Goal: Register for event/course

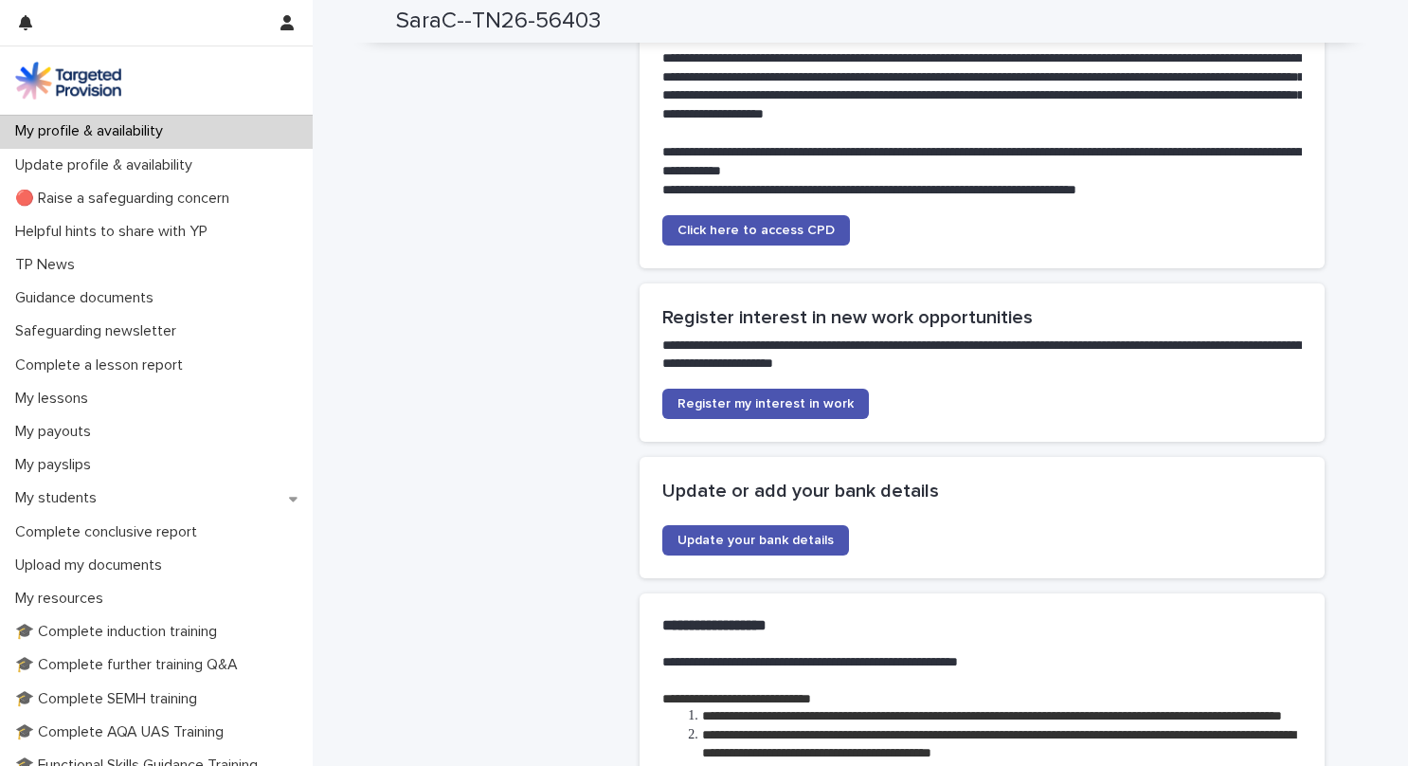
scroll to position [3979, 0]
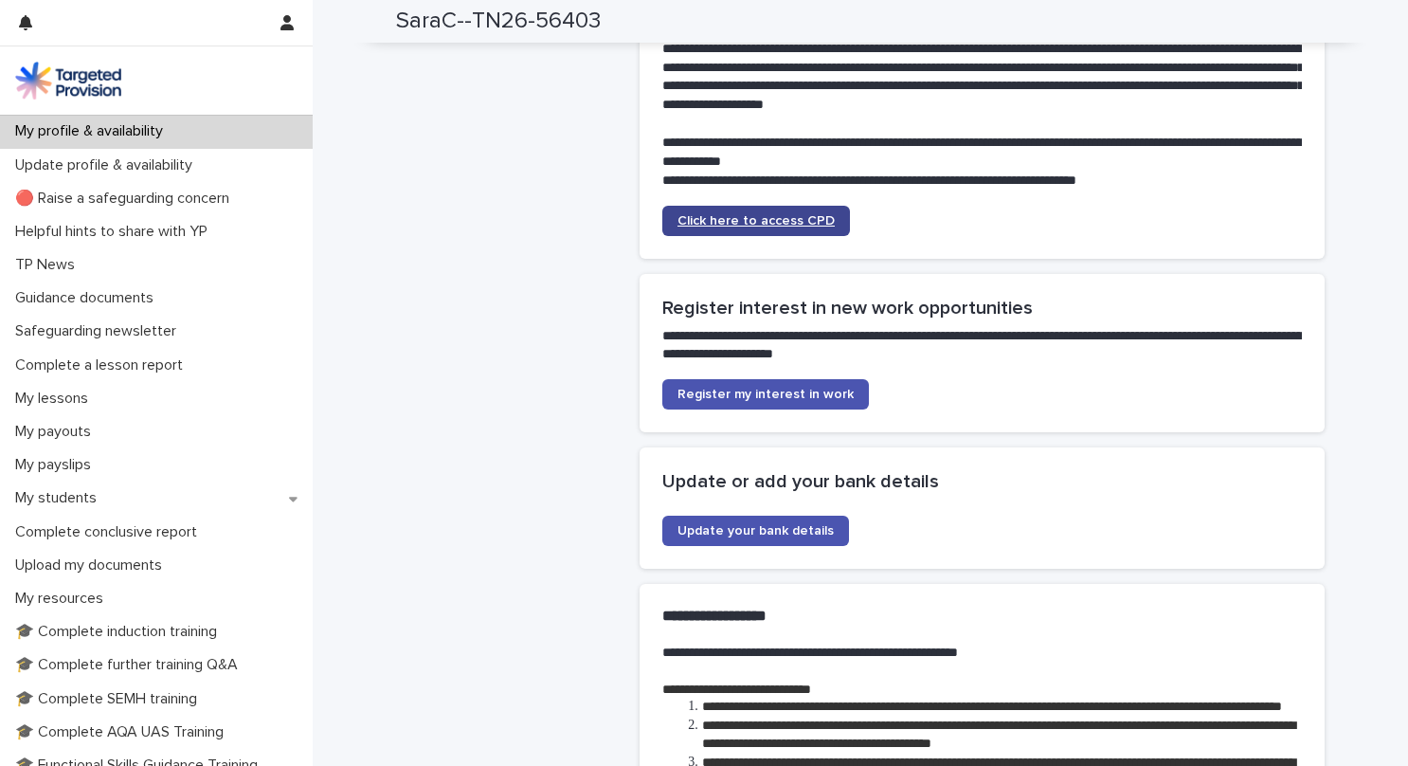
click at [782, 233] on link "Click here to access CPD" at bounding box center [756, 221] width 188 height 30
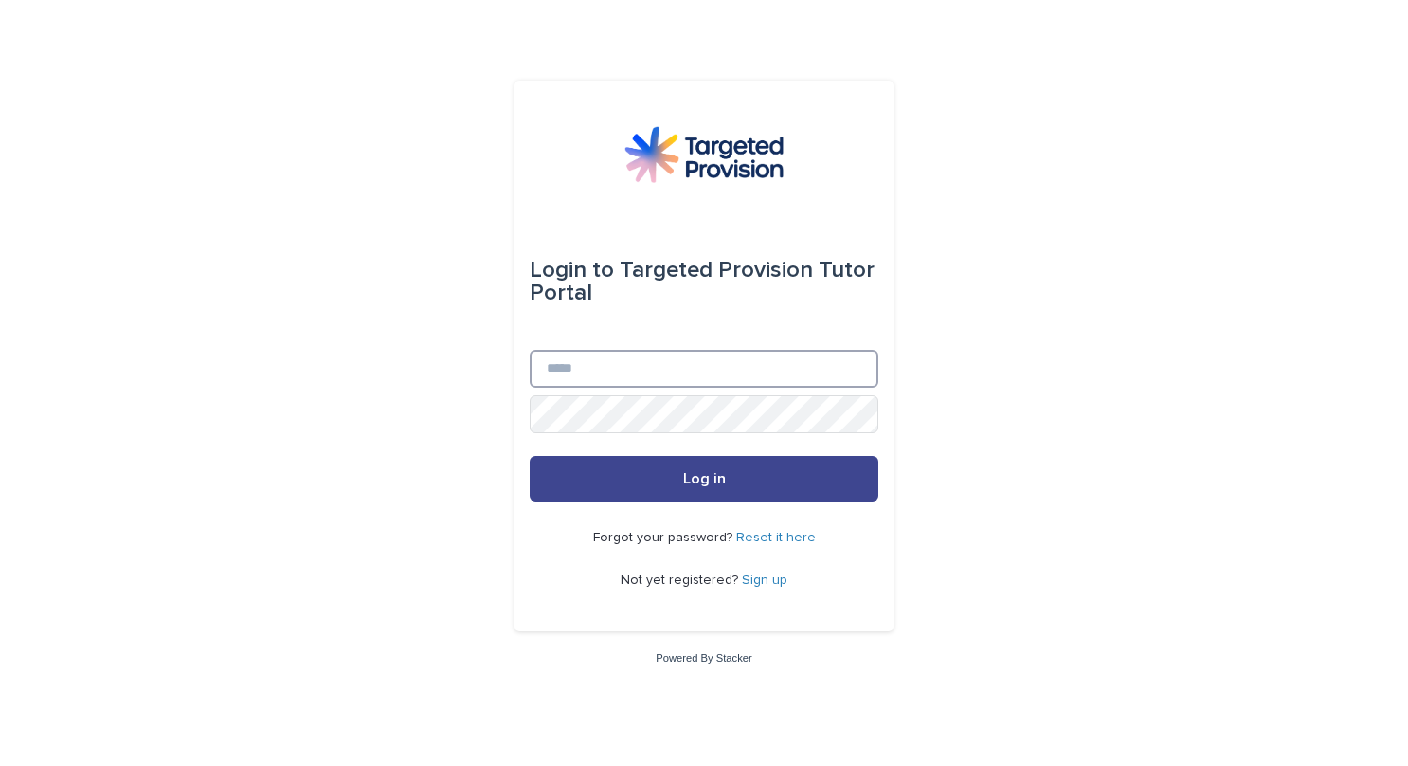
type input "**********"
click at [629, 493] on button "Log in" at bounding box center [704, 478] width 349 height 45
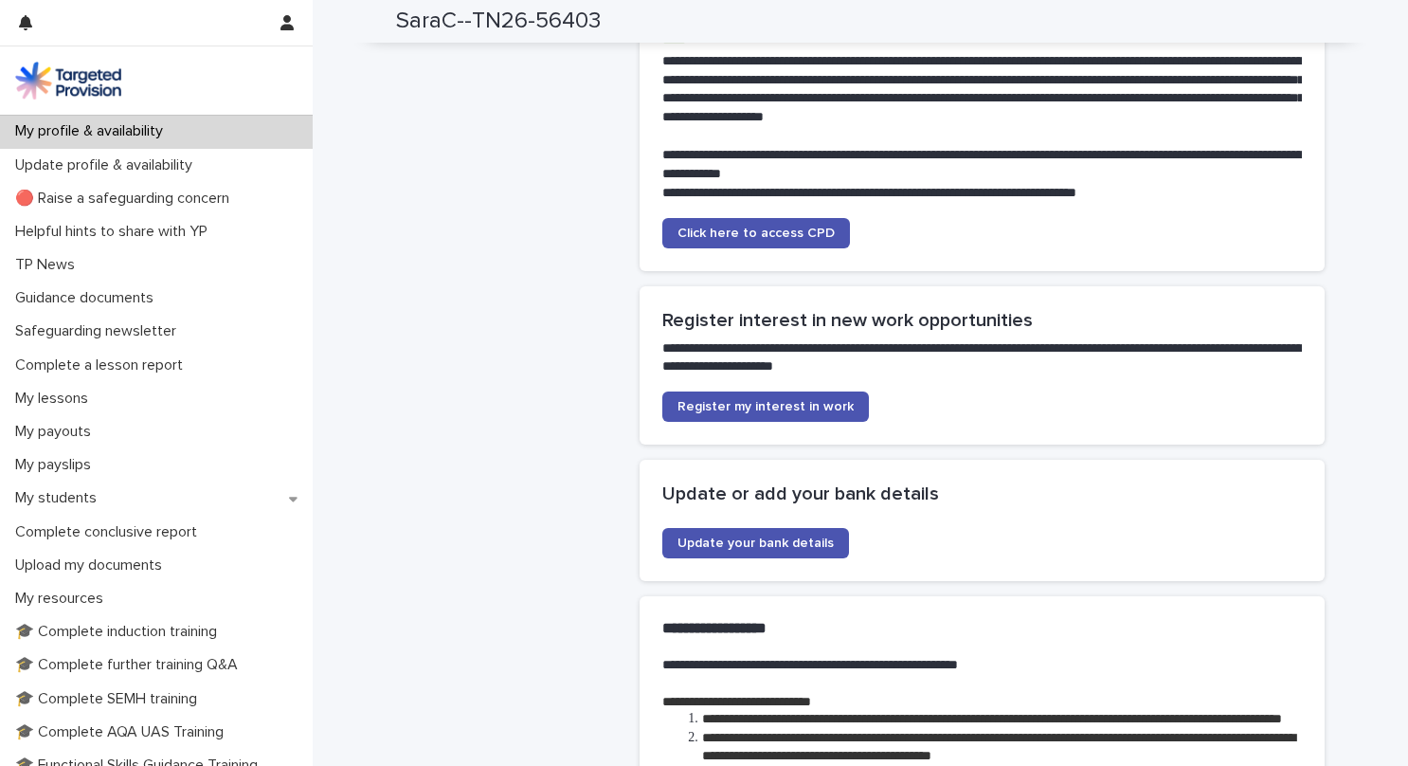
scroll to position [3979, 0]
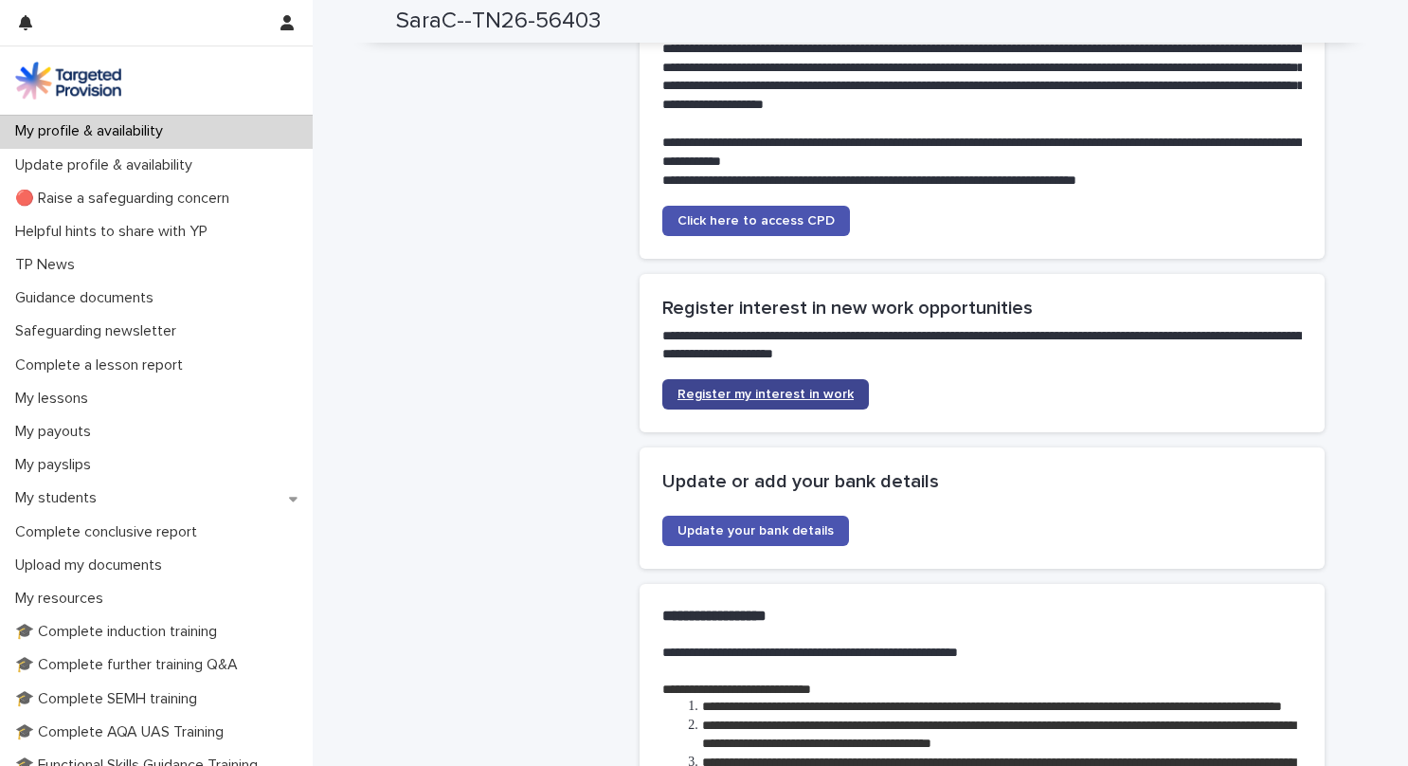
click at [826, 401] on span "Register my interest in work" at bounding box center [765, 394] width 176 height 13
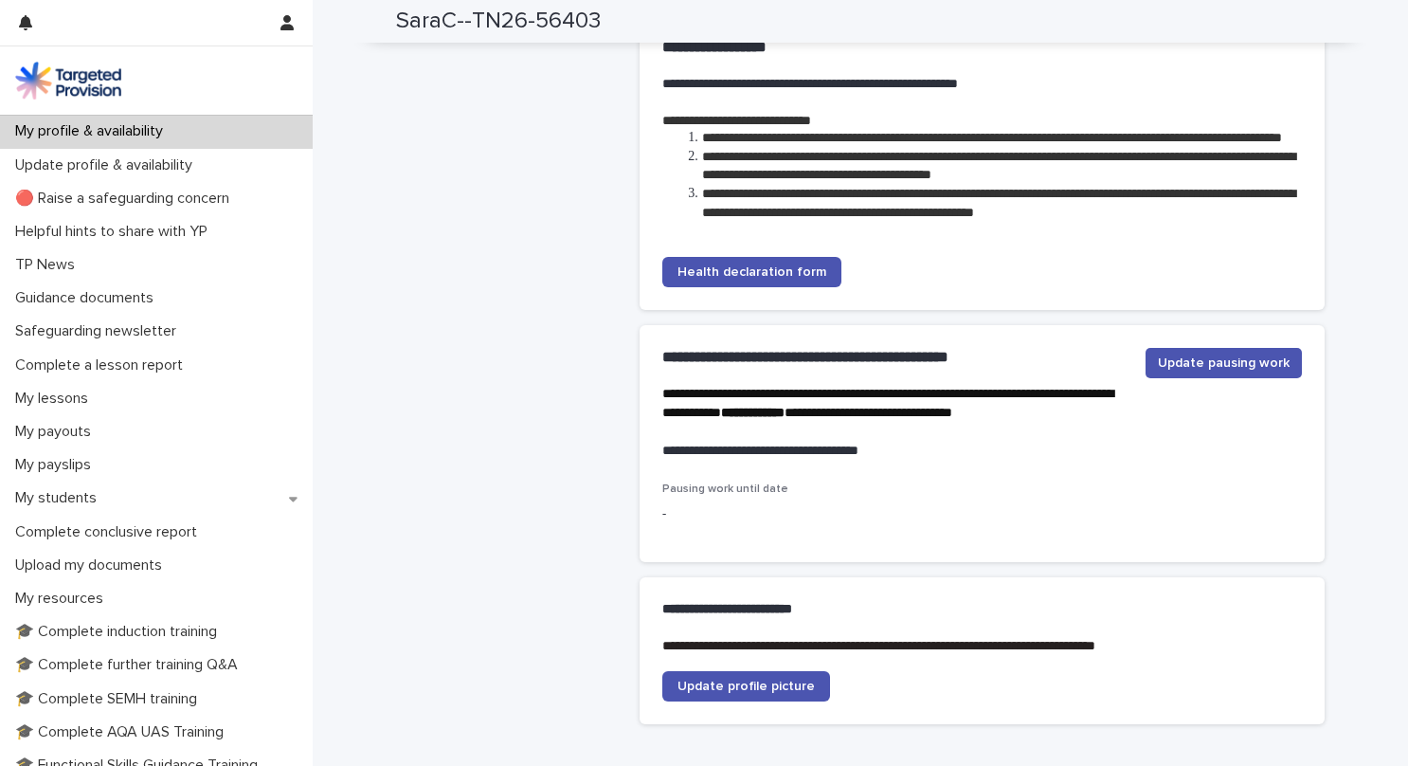
scroll to position [4708, 0]
